Goal: Task Accomplishment & Management: Use online tool/utility

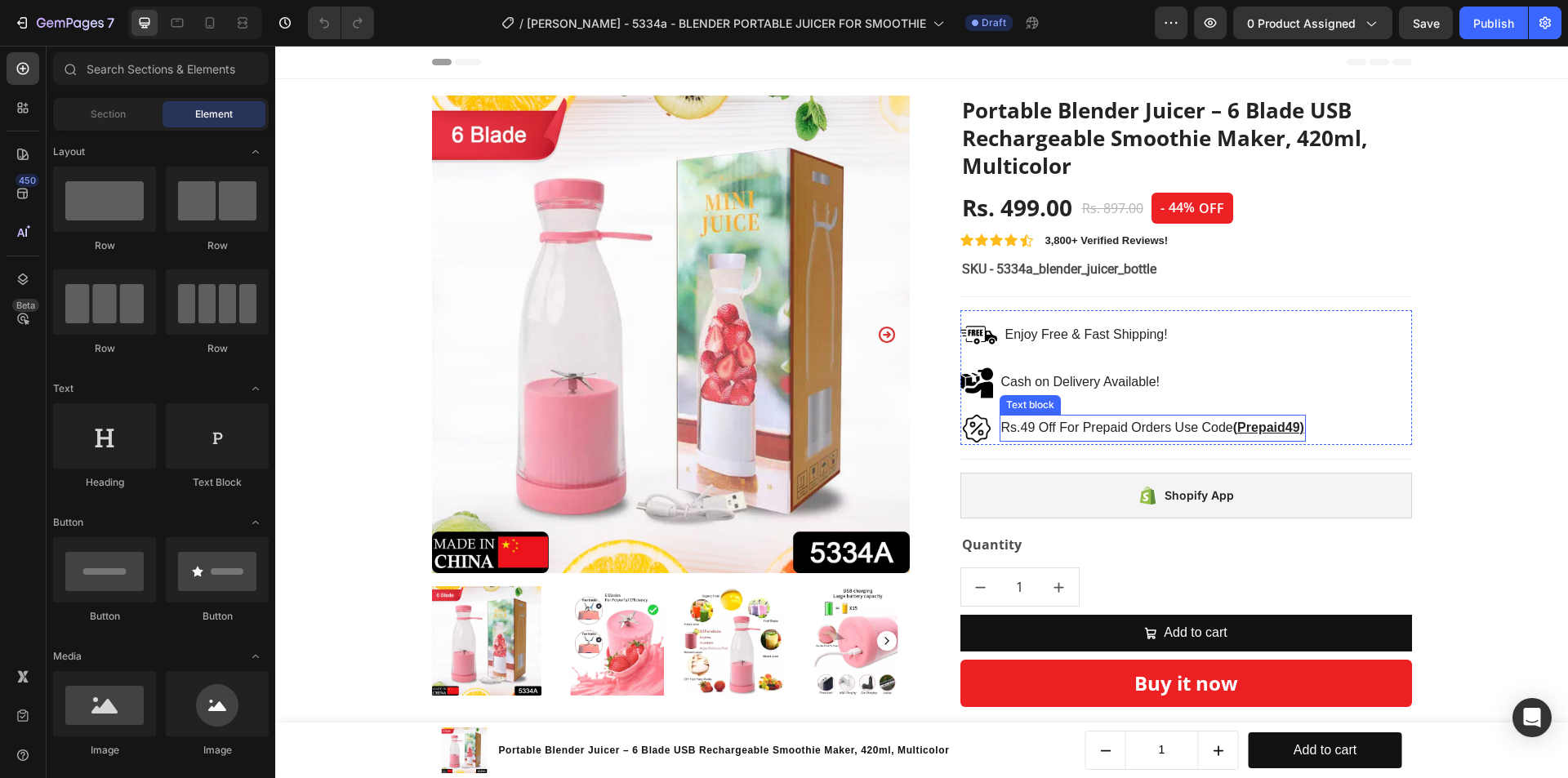
click at [1039, 422] on p "Rs.49 Off For Prepaid Orders Use Code ( Prepaid49)" at bounding box center [1152, 428] width 303 height 24
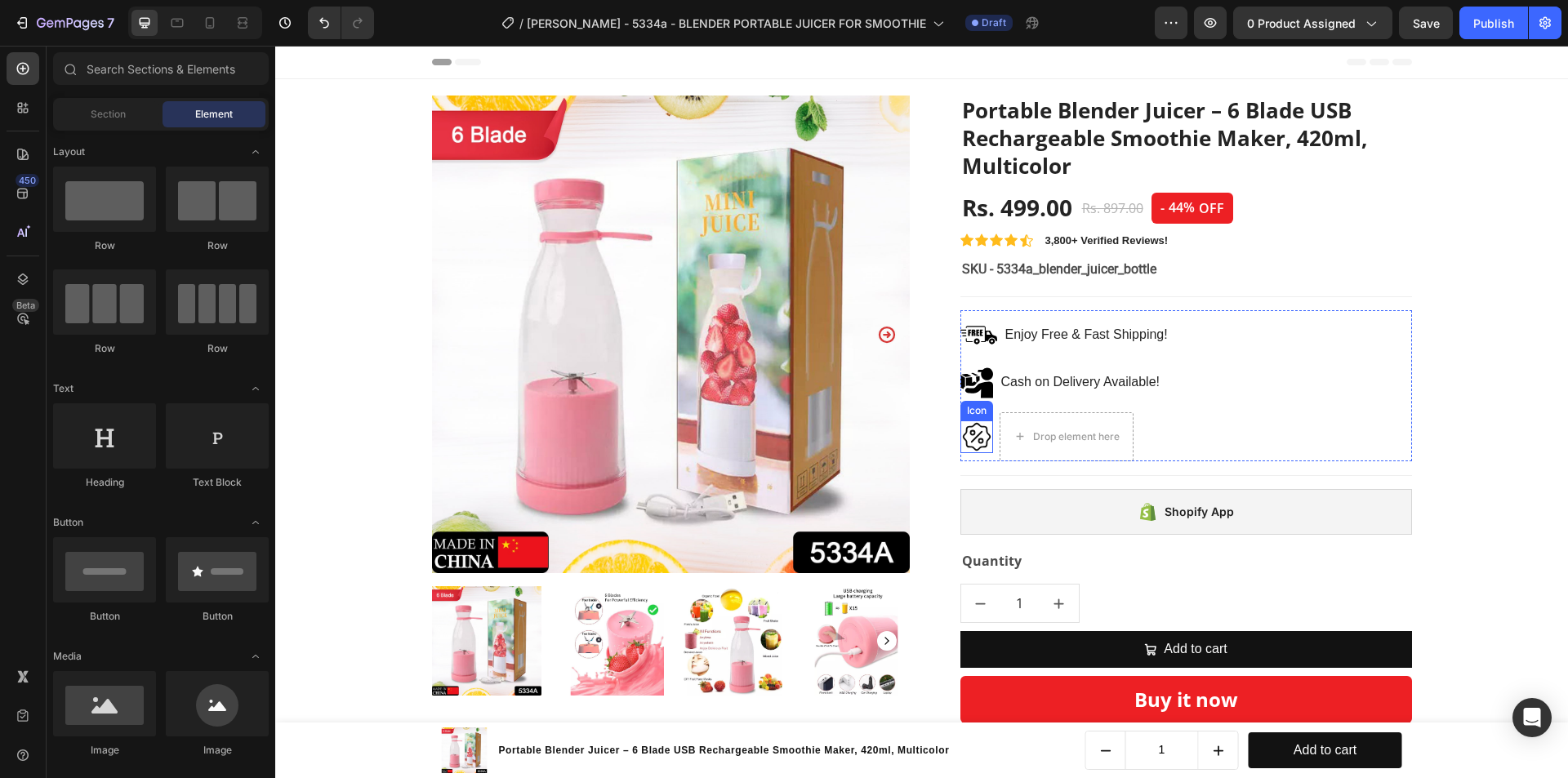
click at [970, 429] on icon at bounding box center [976, 437] width 33 height 33
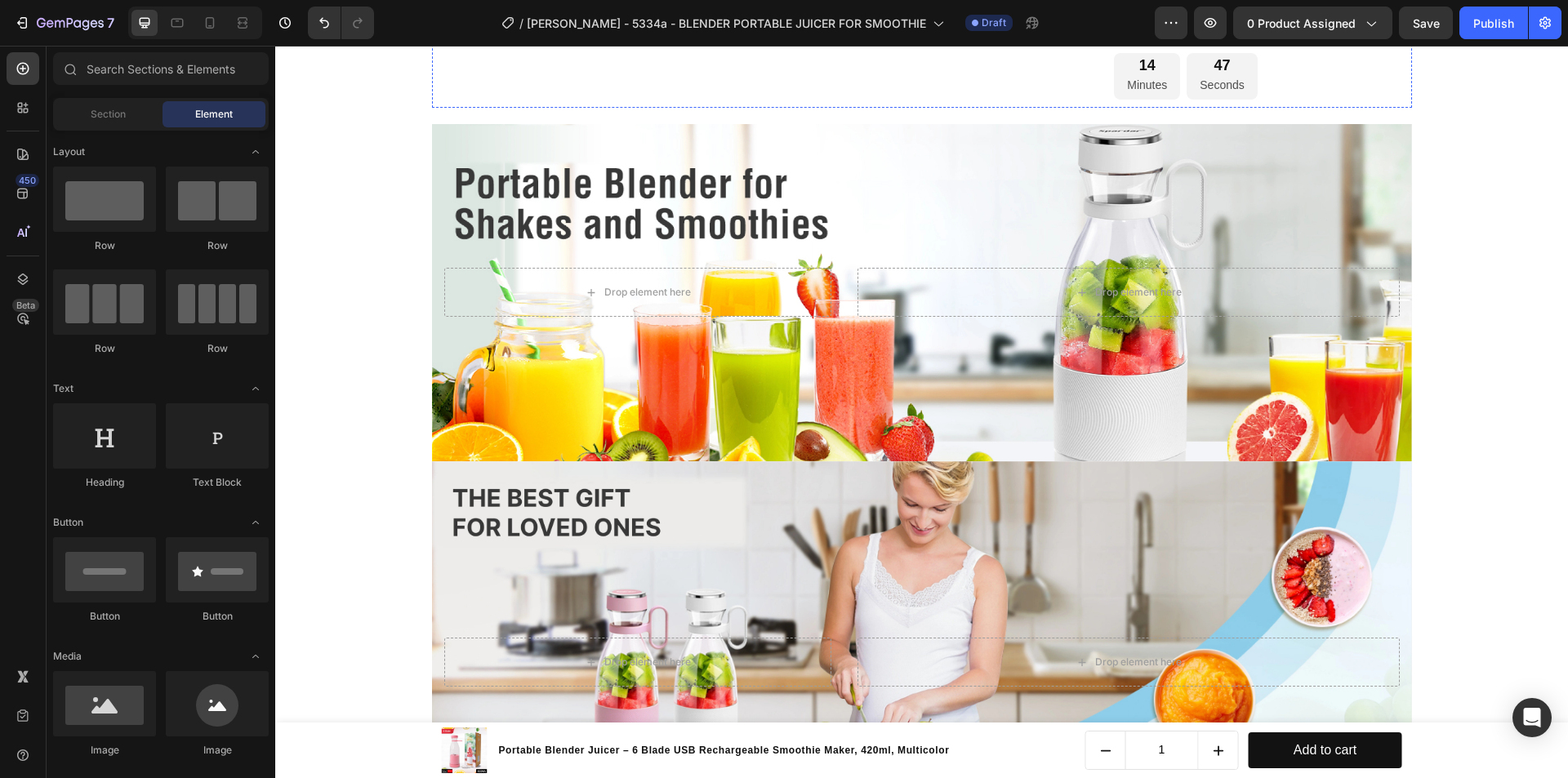
scroll to position [817, 0]
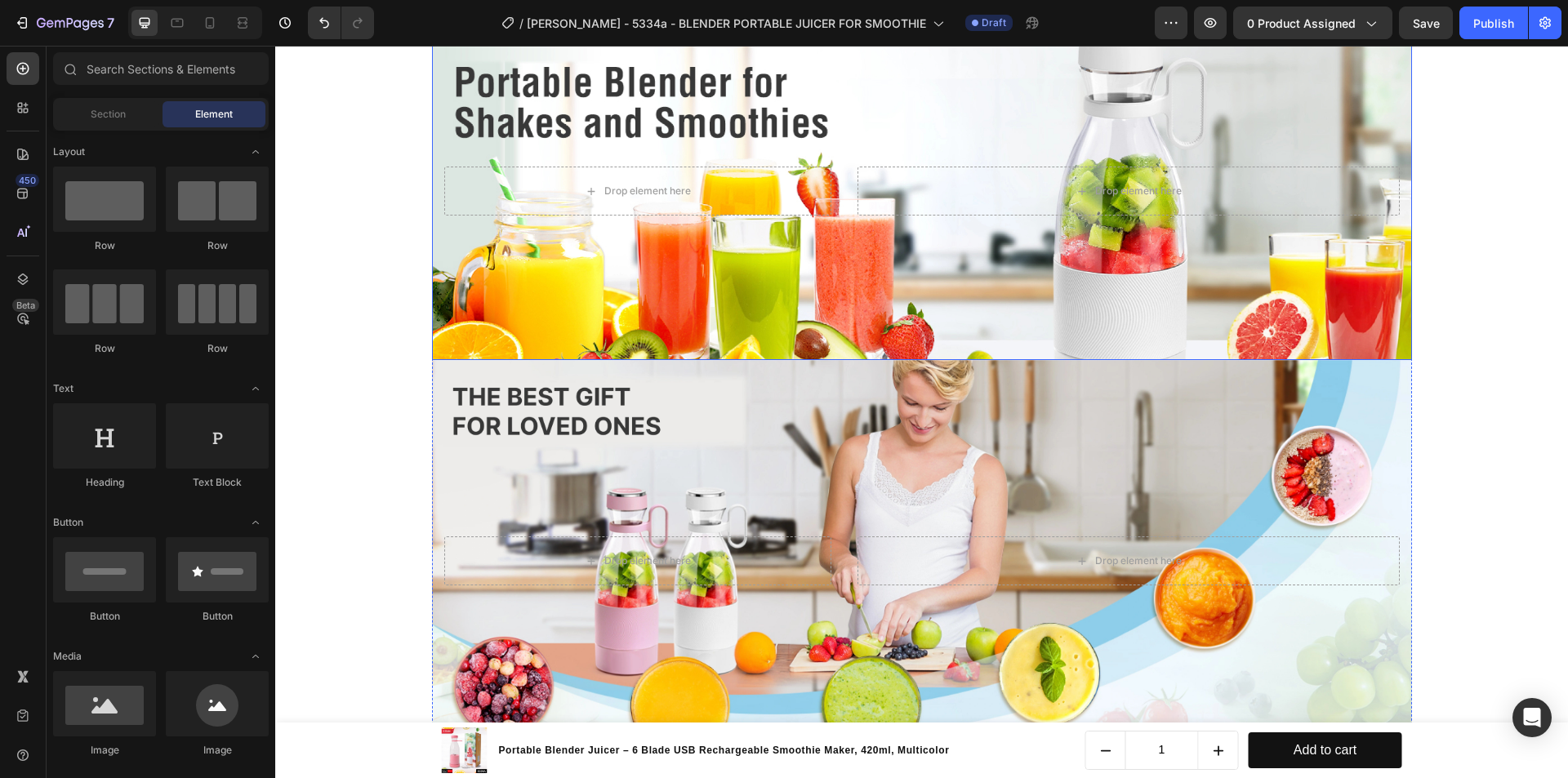
click at [699, 293] on div "Background Image" at bounding box center [922, 192] width 980 height 338
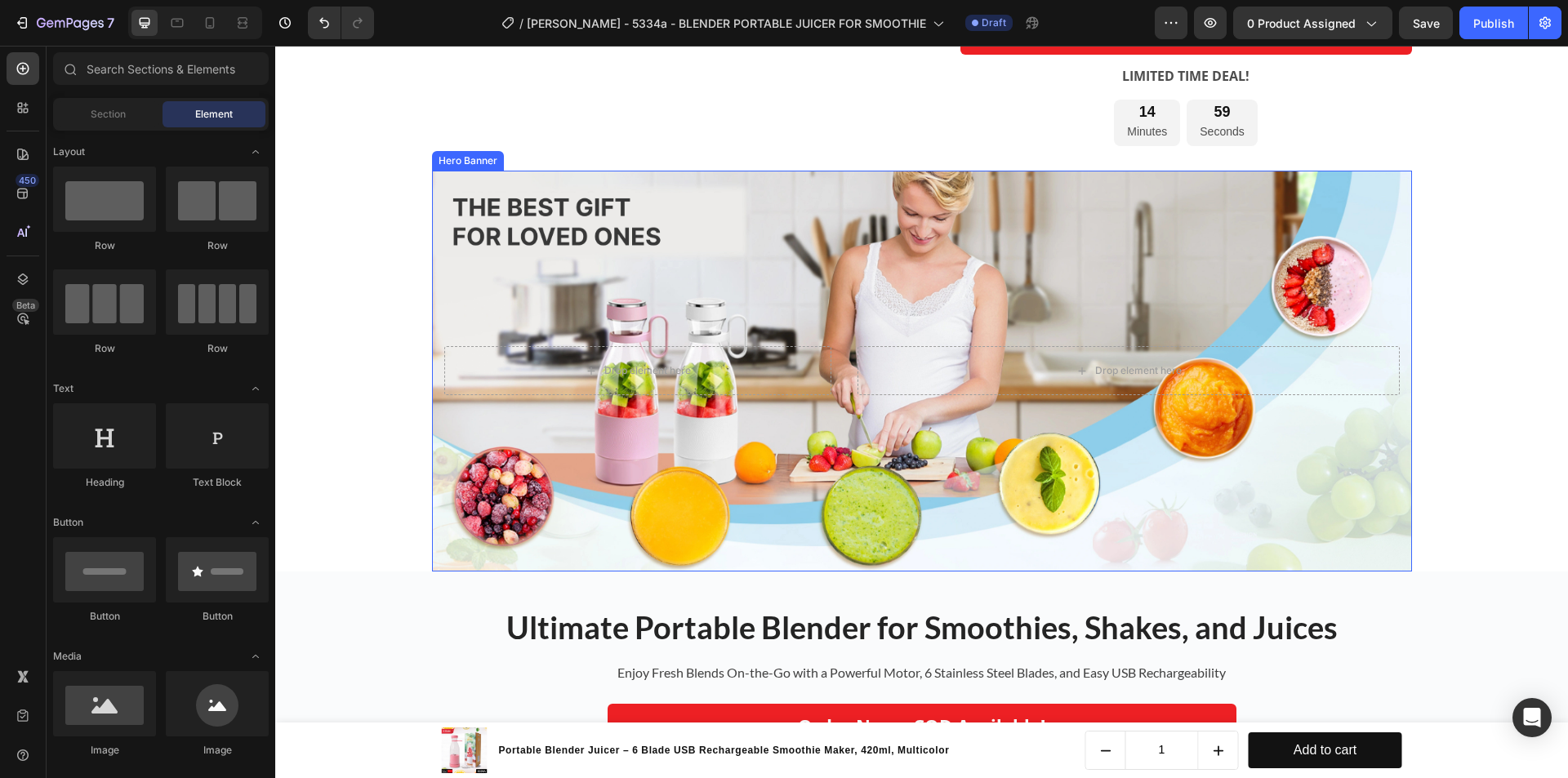
scroll to position [734, 0]
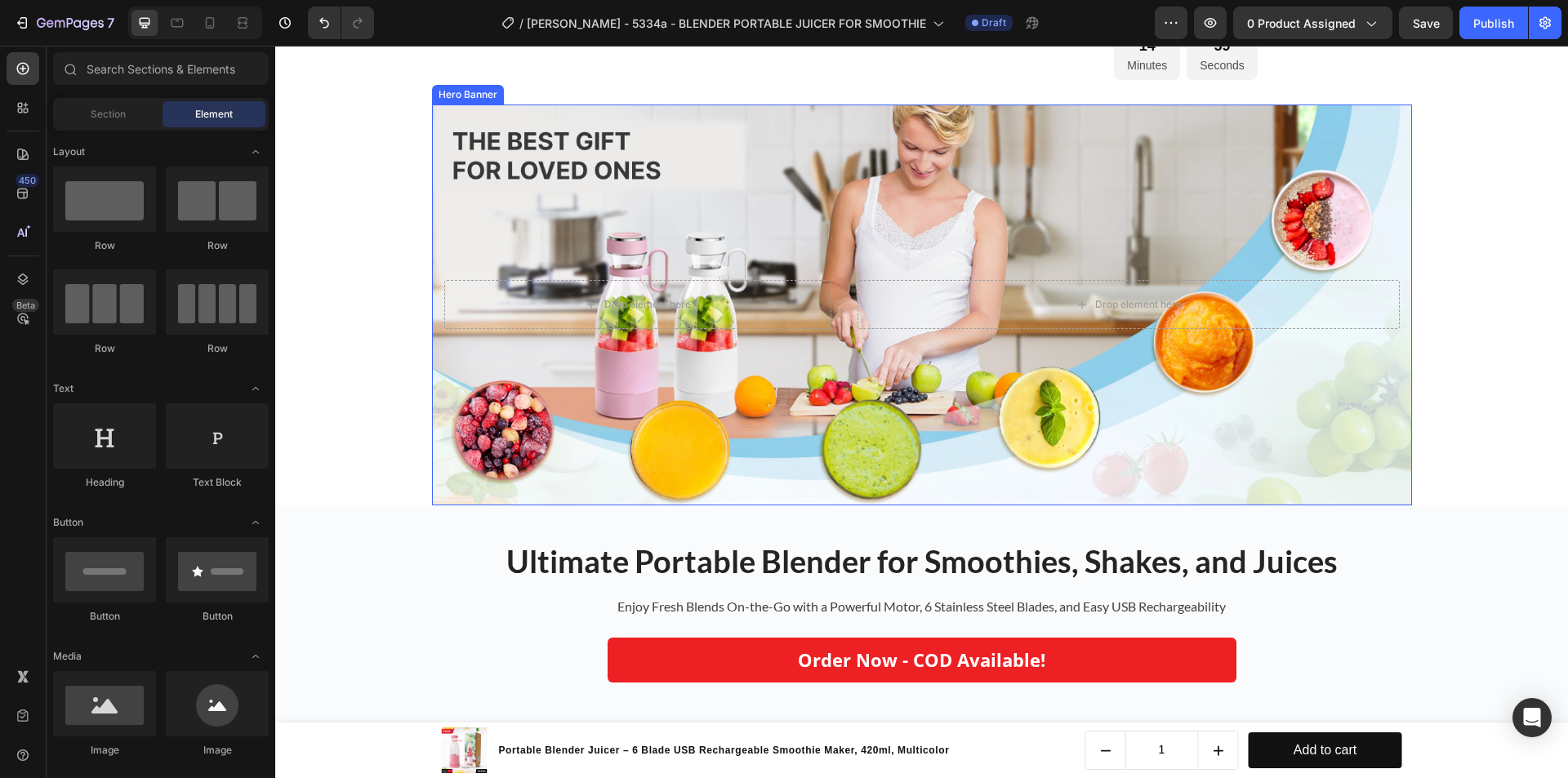
click at [751, 220] on div "Background Image" at bounding box center [922, 305] width 980 height 402
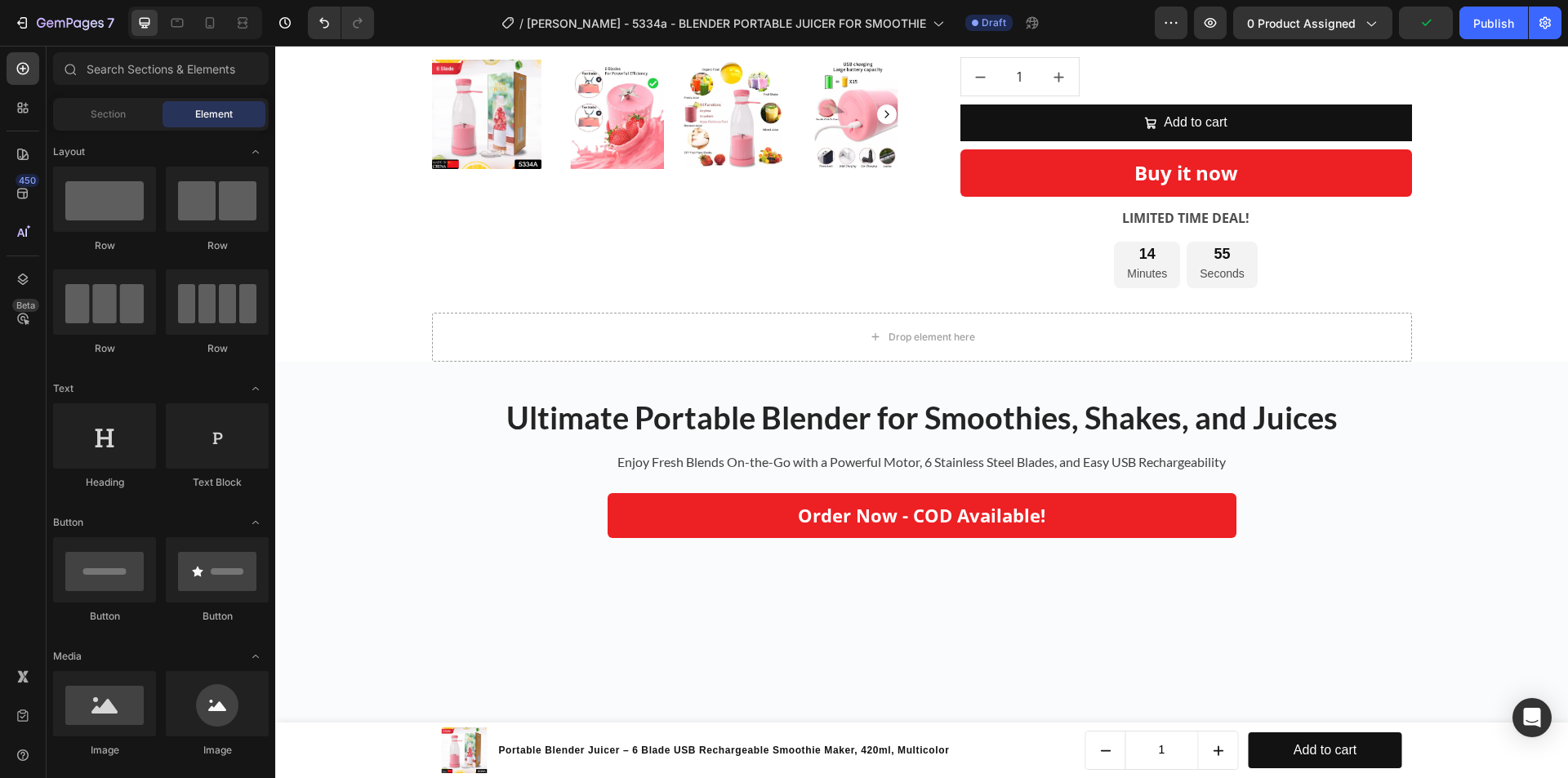
scroll to position [490, 0]
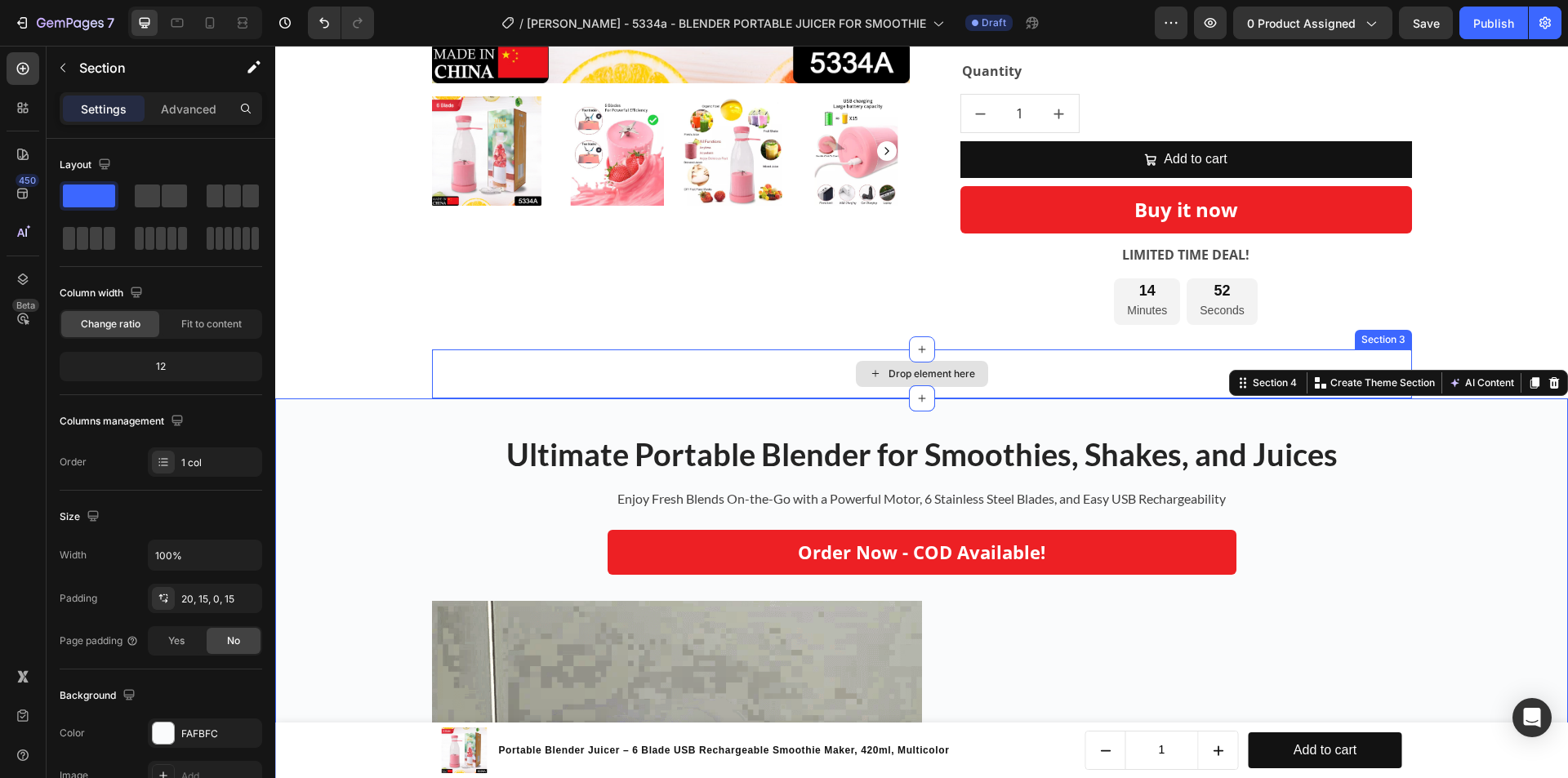
click at [633, 364] on div "Drop element here" at bounding box center [922, 374] width 980 height 49
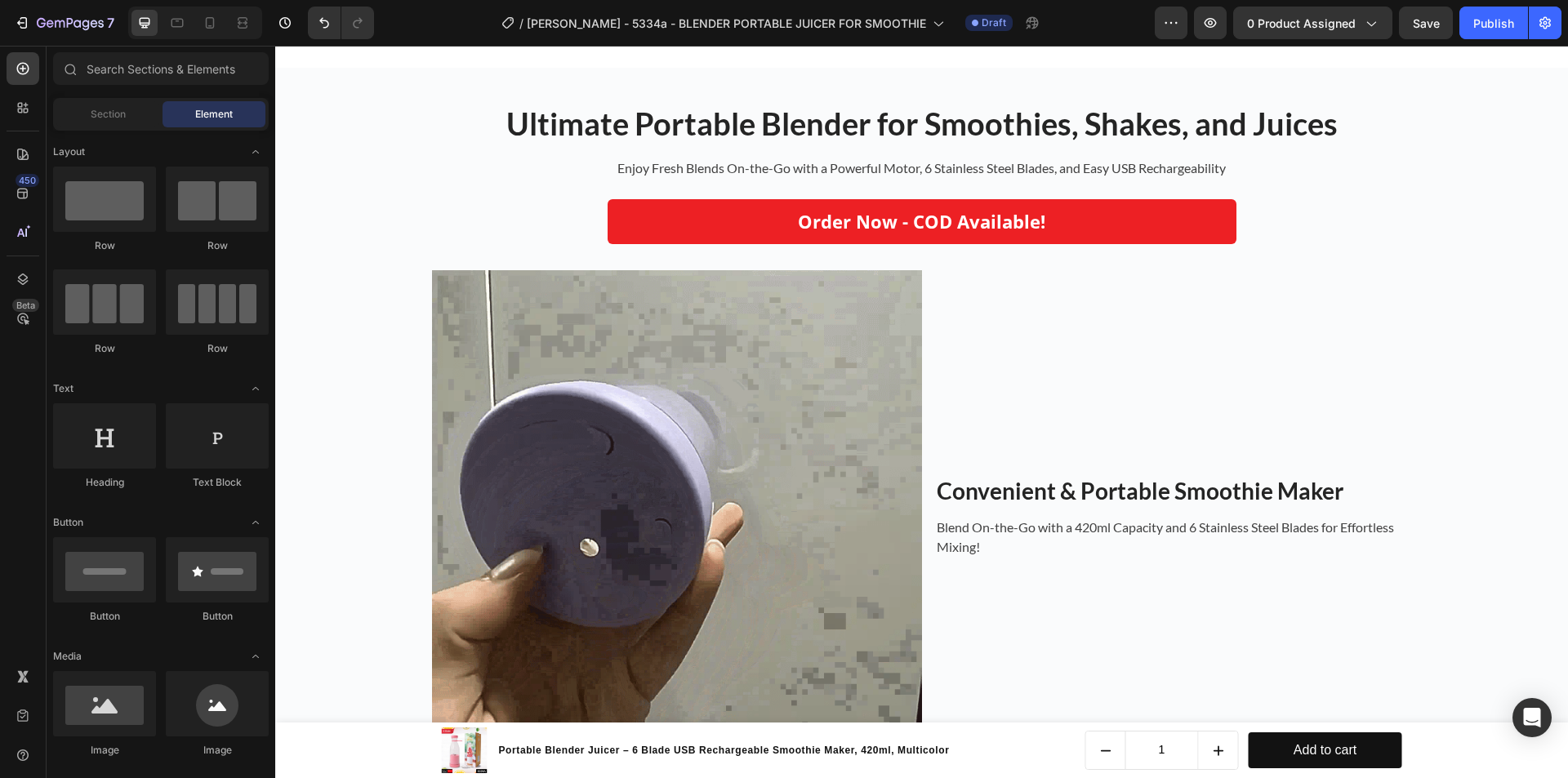
scroll to position [898, 0]
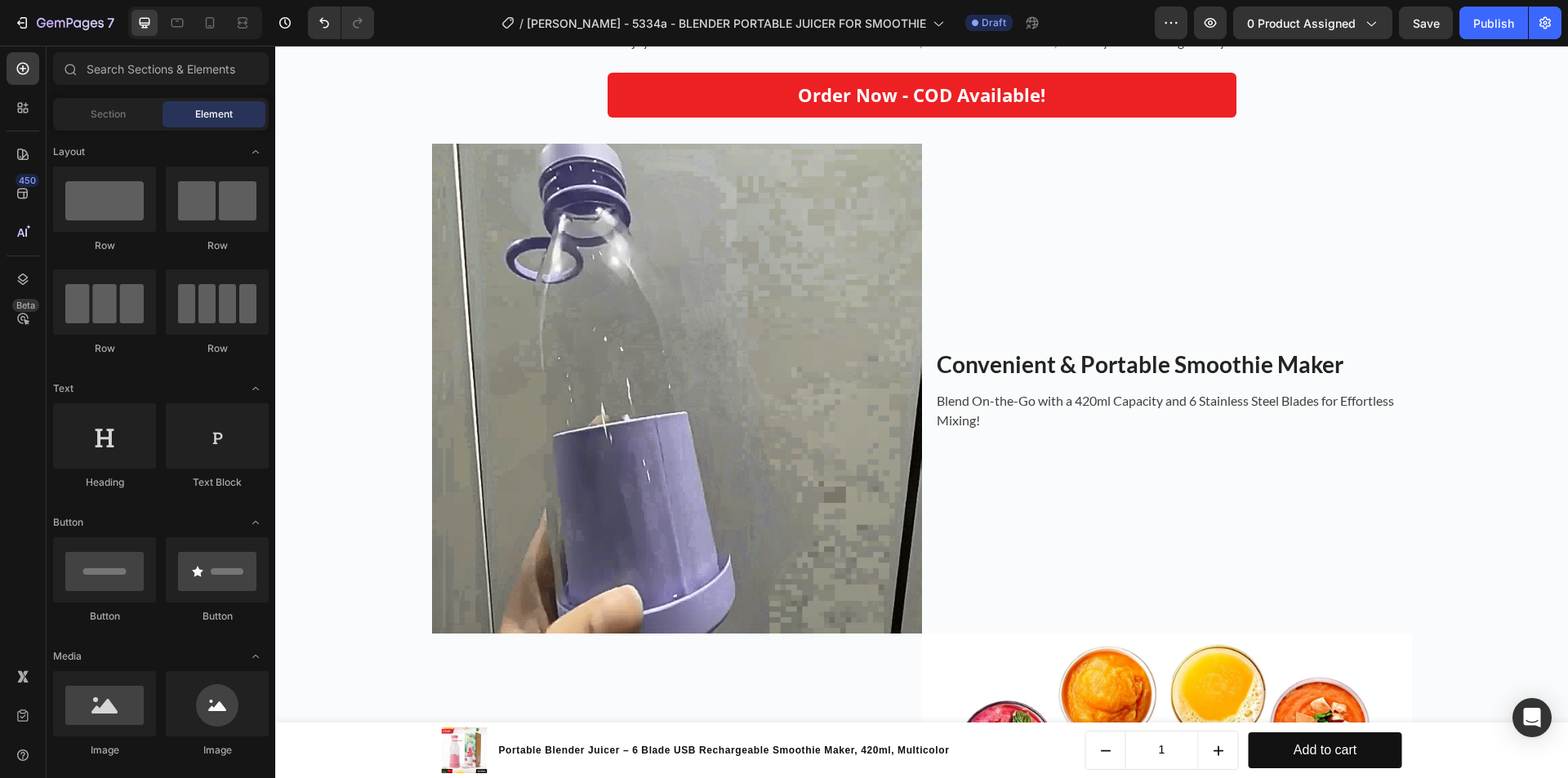
click at [633, 364] on img at bounding box center [677, 389] width 490 height 490
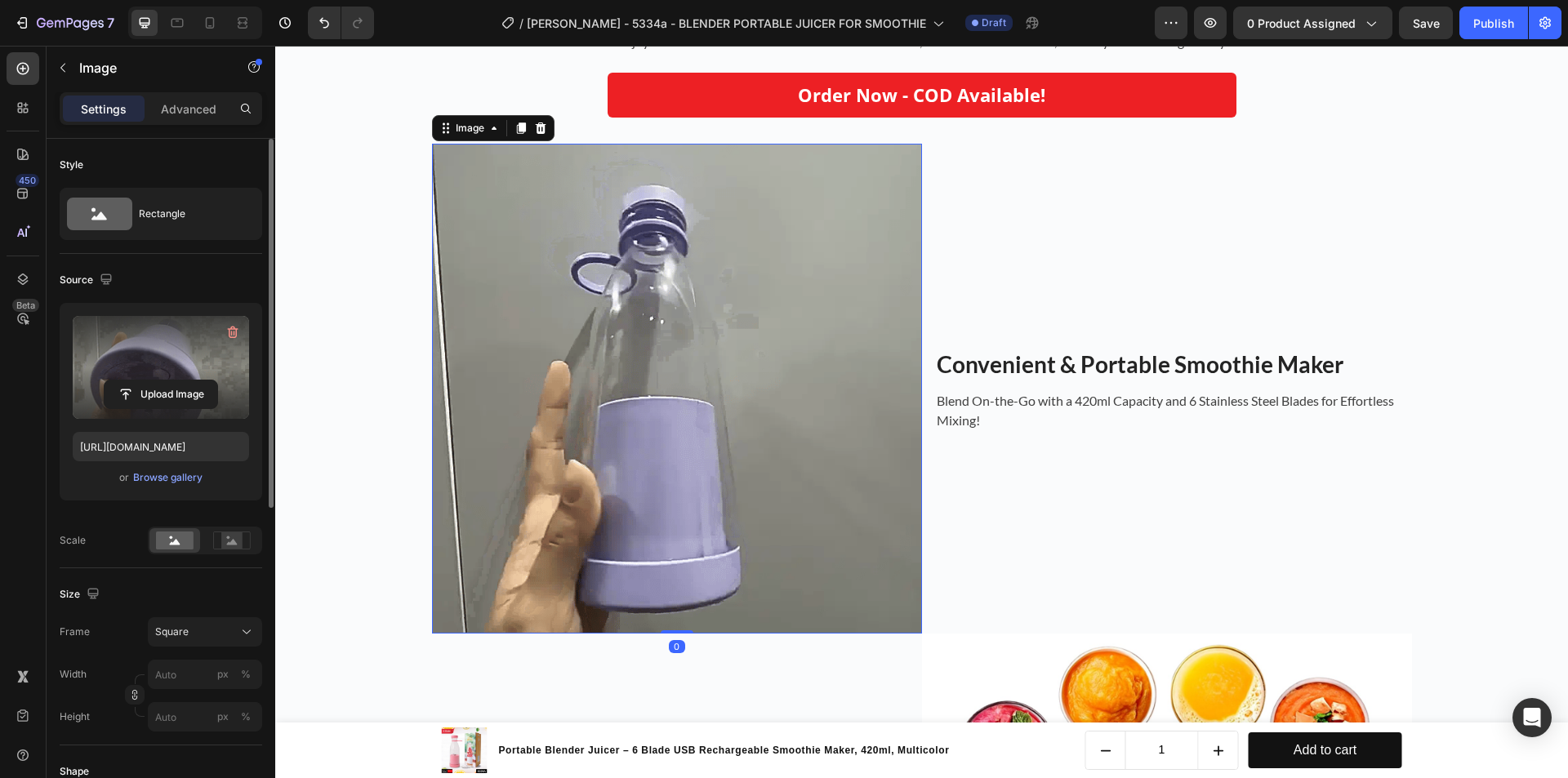
click at [180, 342] on label at bounding box center [161, 368] width 177 height 103
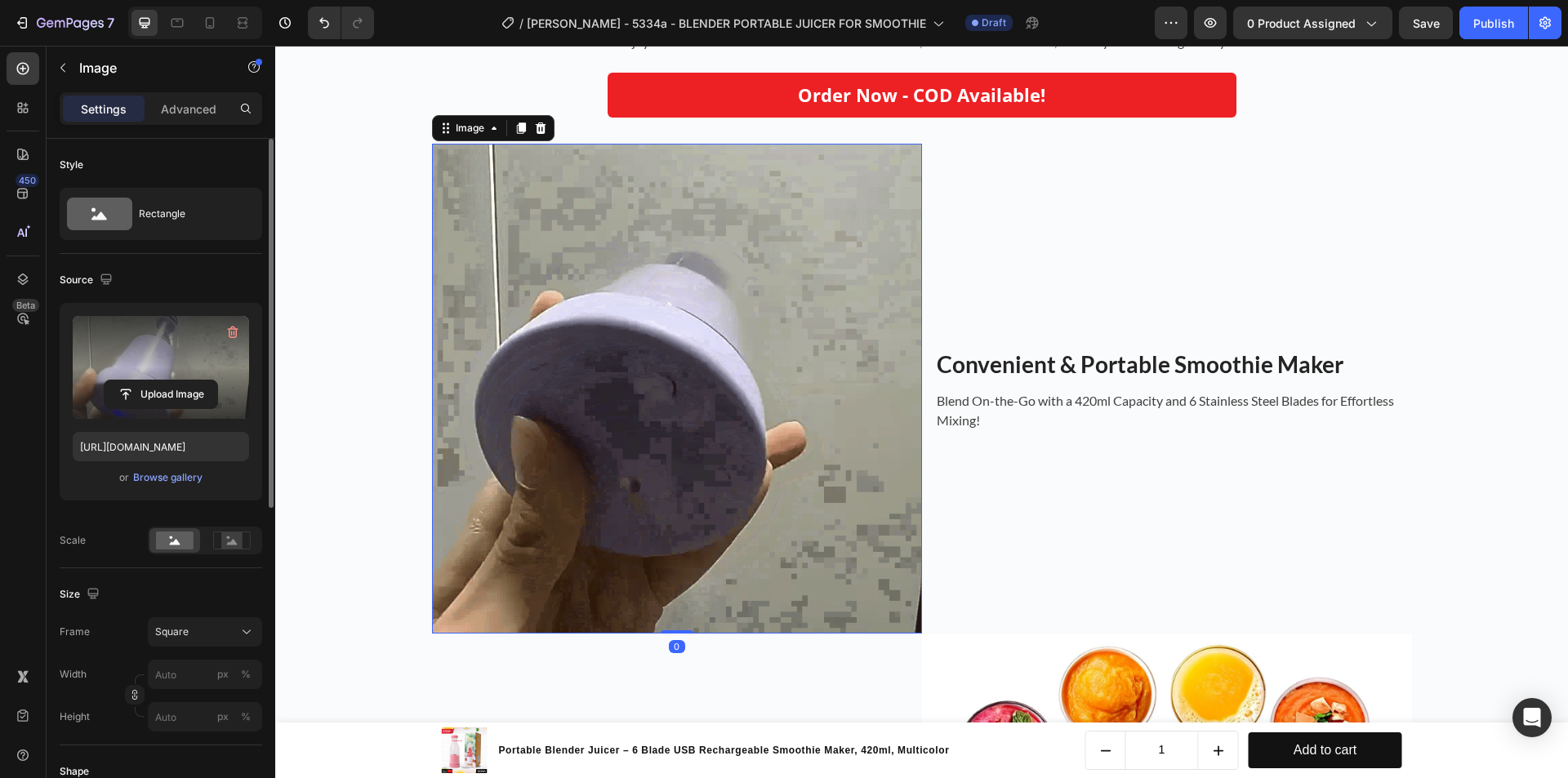
click at [180, 380] on input "file" at bounding box center [160, 394] width 112 height 27
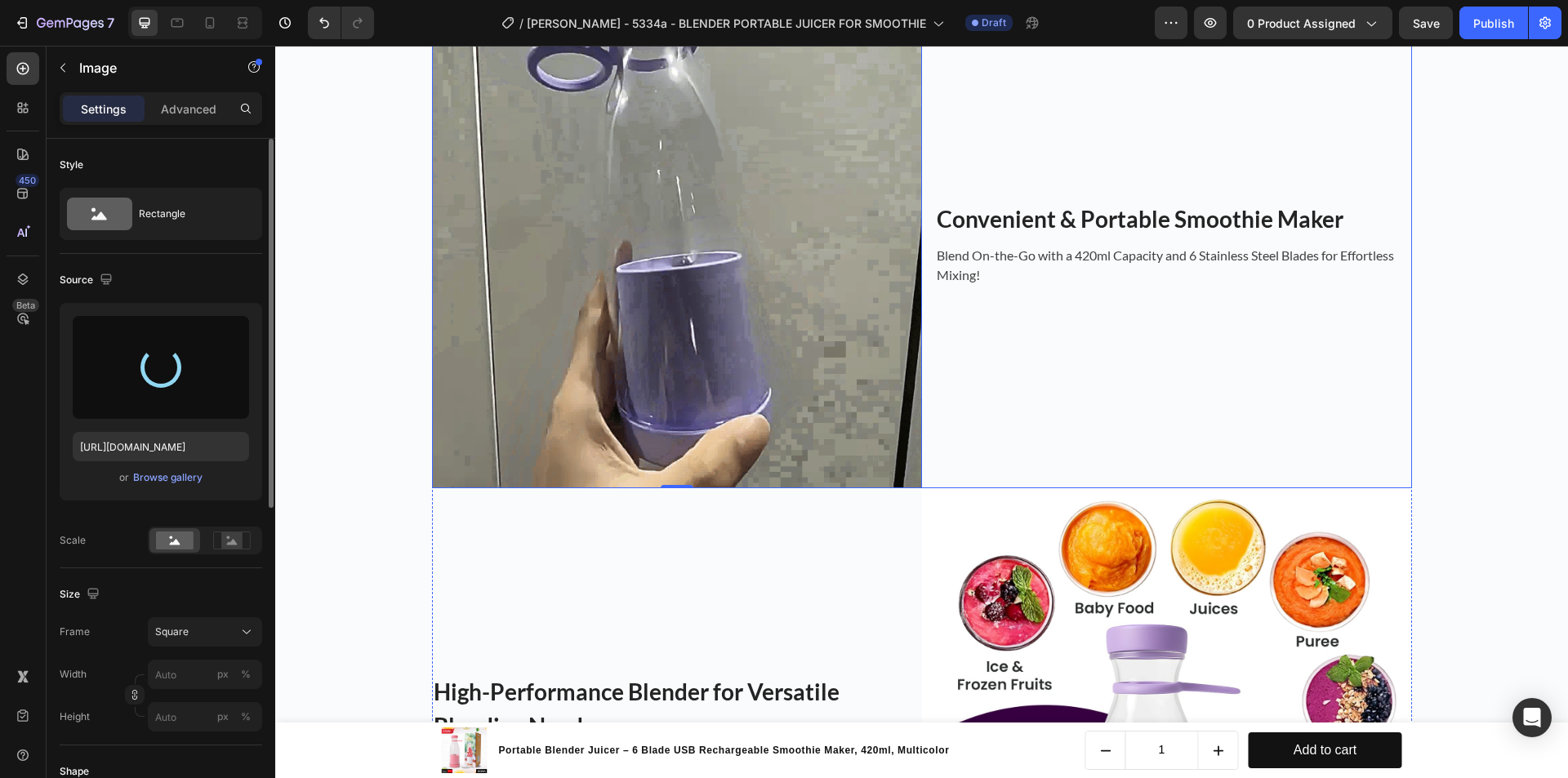
scroll to position [1143, 0]
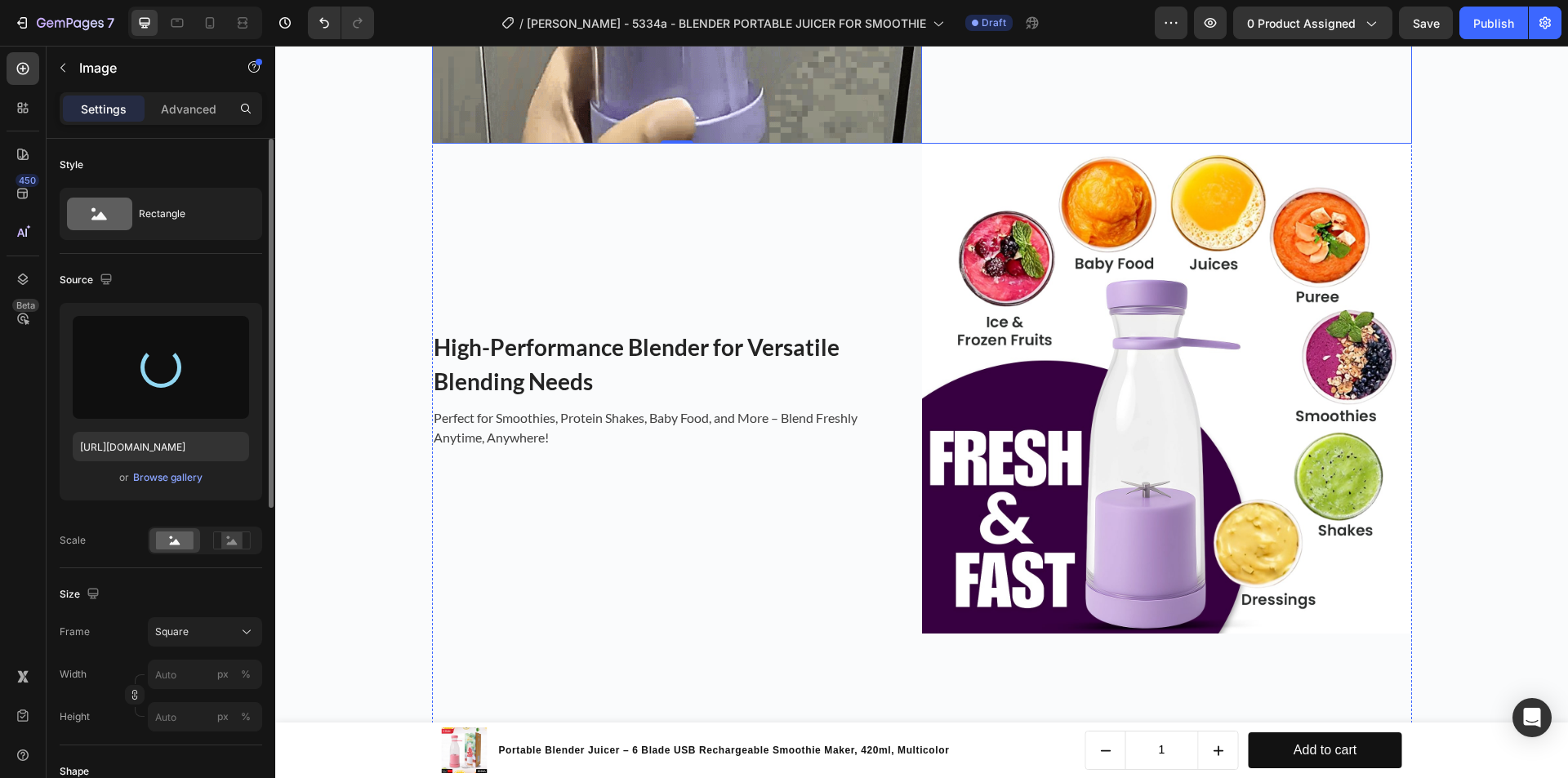
type input "[URL][DOMAIN_NAME]"
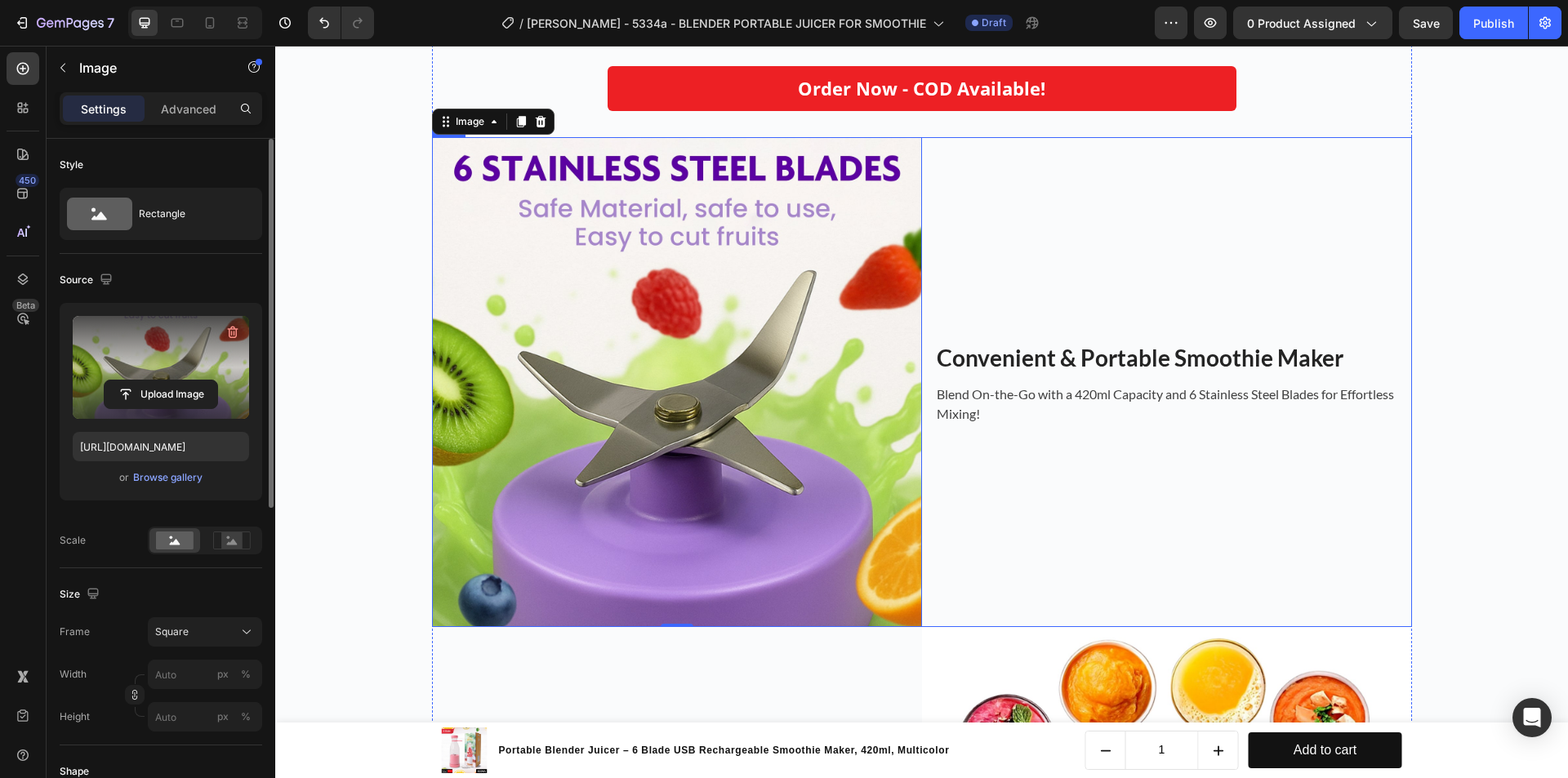
scroll to position [898, 0]
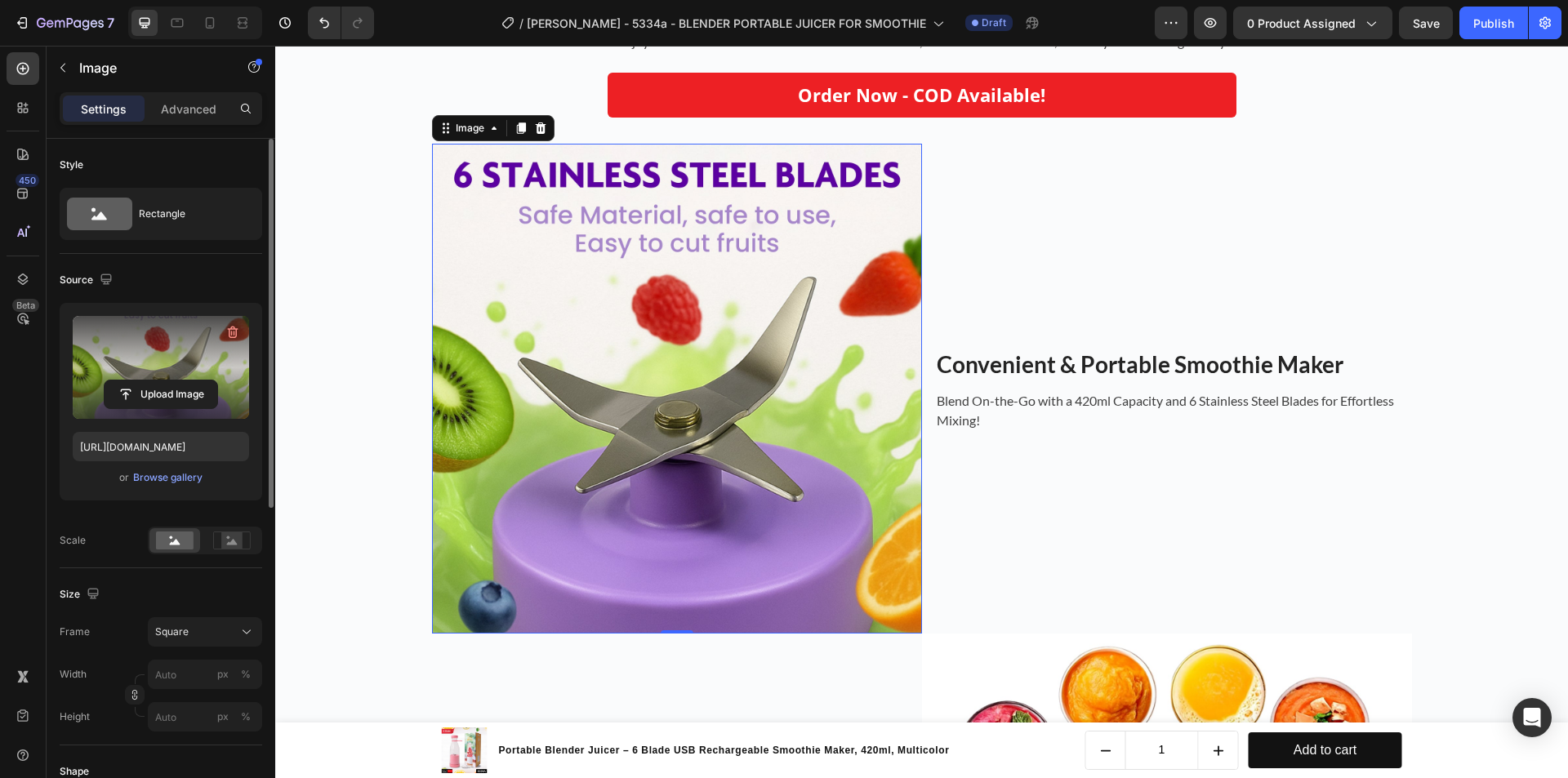
click at [168, 338] on label at bounding box center [161, 368] width 177 height 103
click at [168, 380] on input "file" at bounding box center [160, 394] width 112 height 27
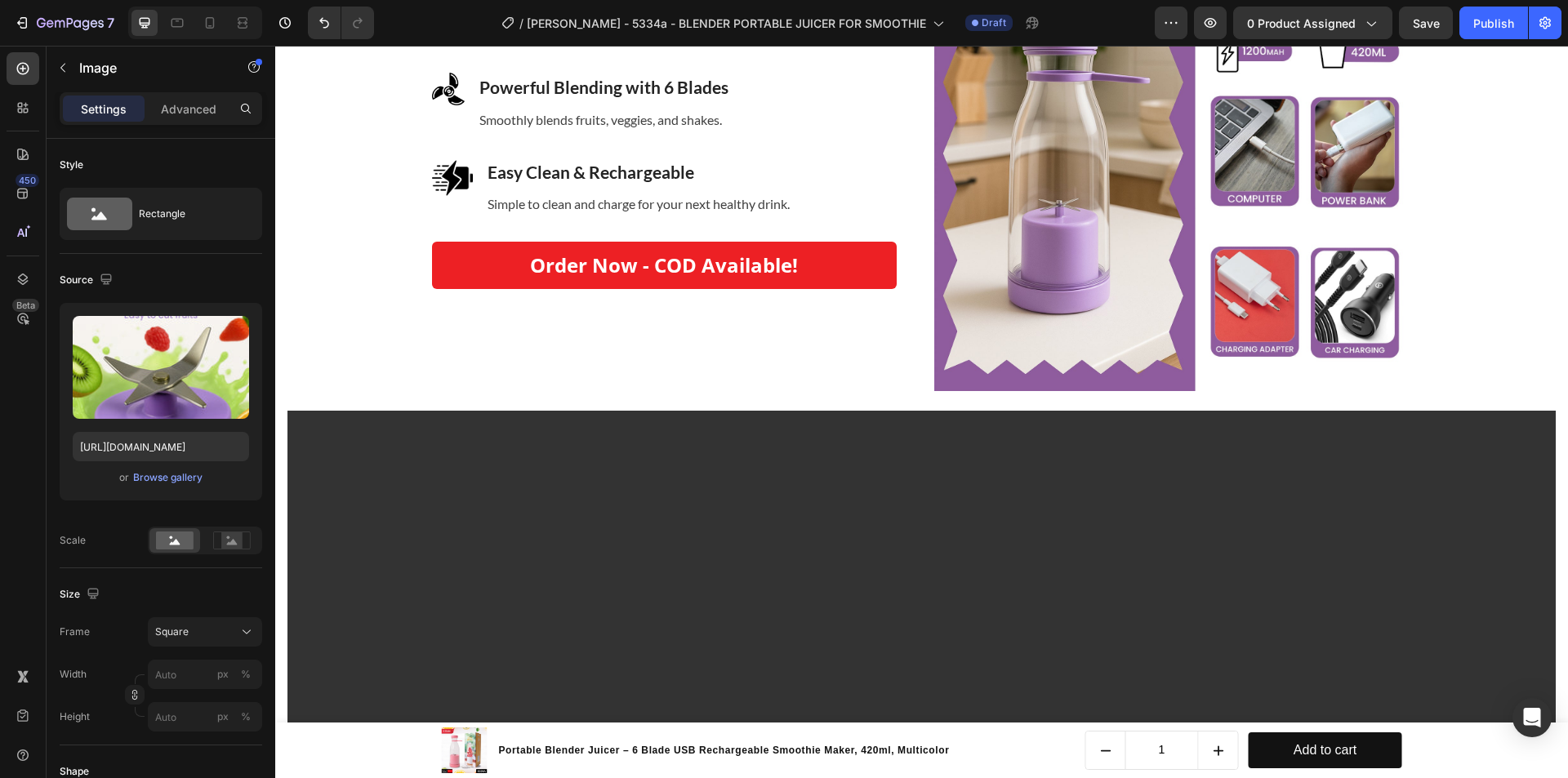
scroll to position [3673, 0]
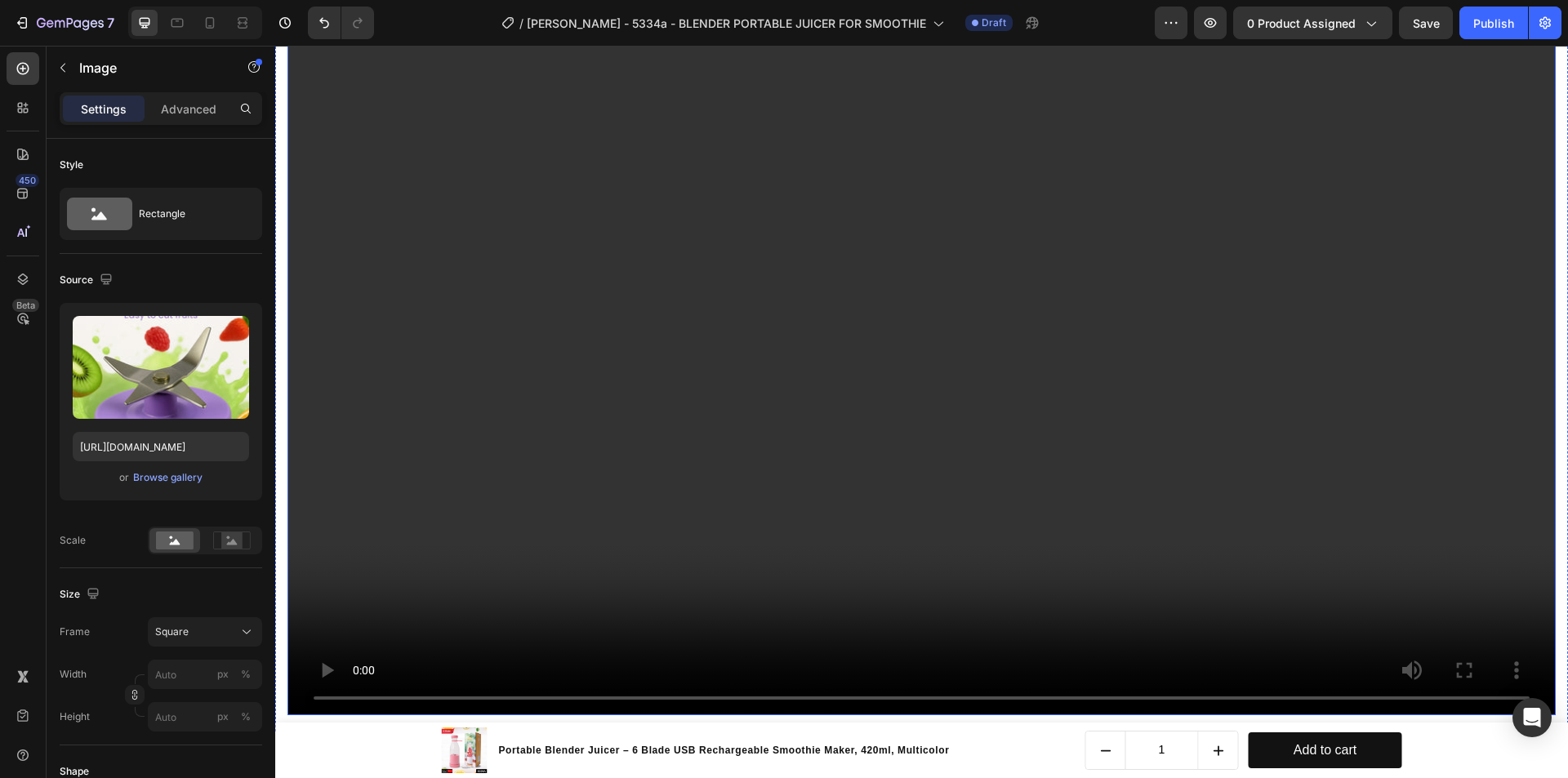
click at [685, 260] on video at bounding box center [921, 359] width 1268 height 714
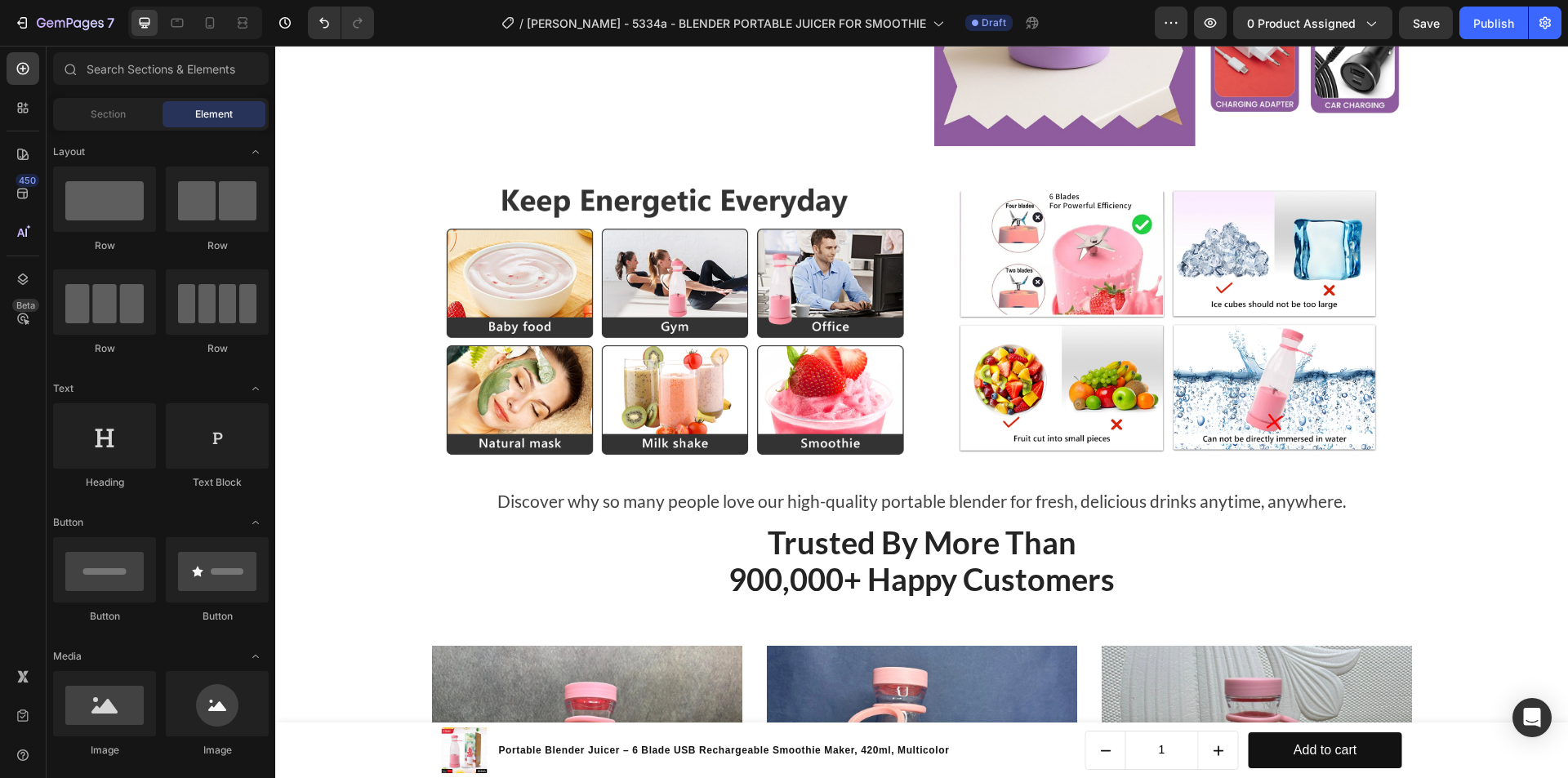
scroll to position [3755, 0]
